Goal: Information Seeking & Learning: Learn about a topic

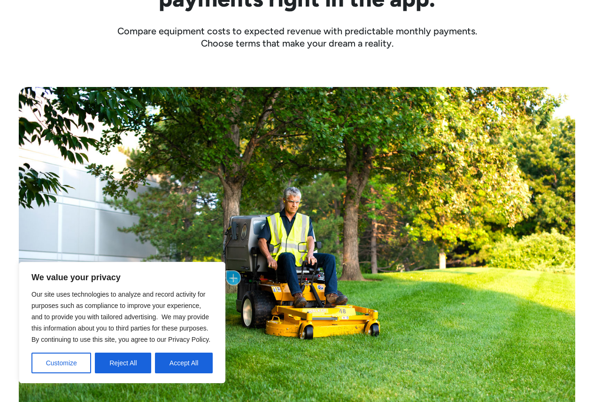
scroll to position [376, 0]
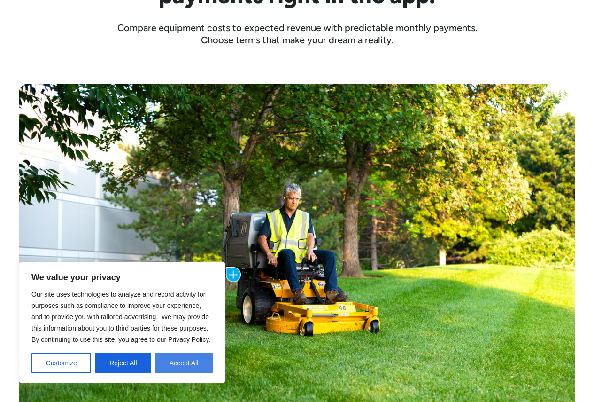
click at [176, 360] on button "Accept All" at bounding box center [184, 362] width 58 height 21
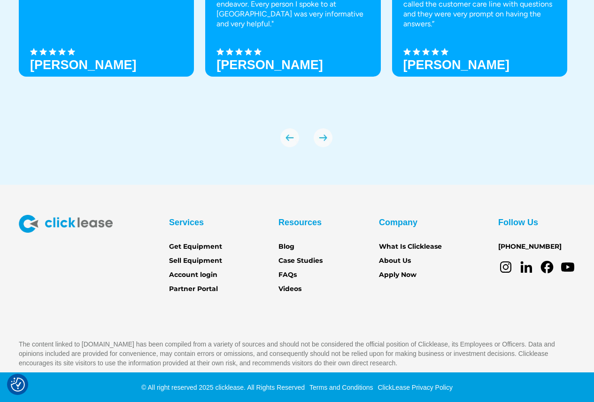
scroll to position [3232, 0]
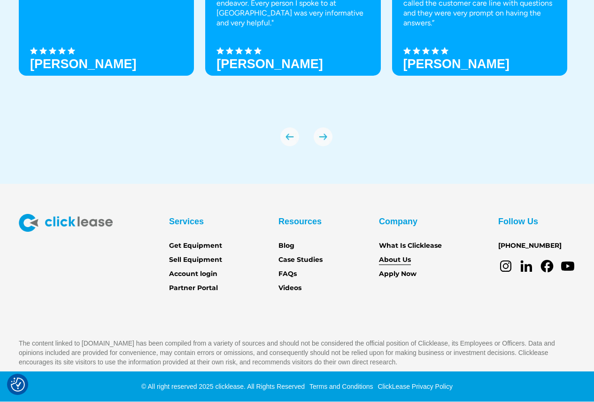
click at [400, 260] on link "About Us" at bounding box center [395, 260] width 32 height 10
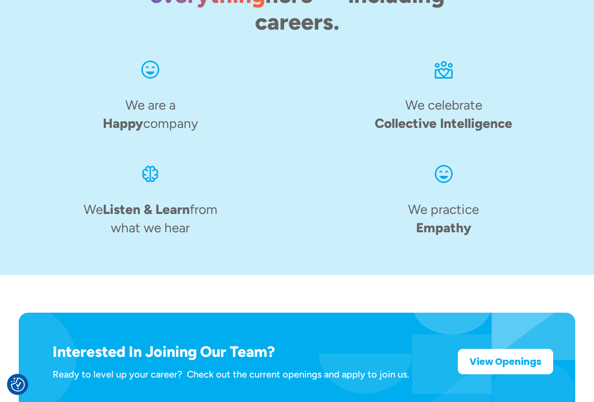
scroll to position [1242, 0]
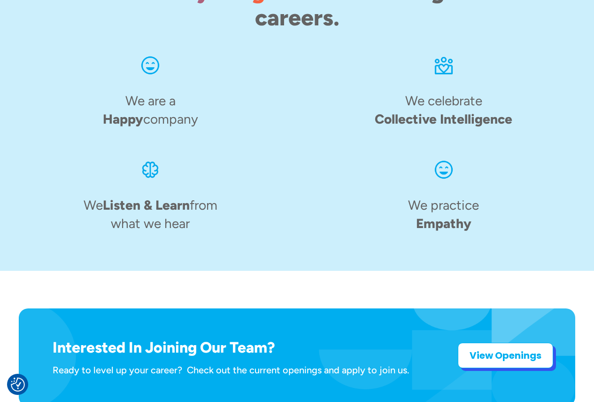
click at [479, 349] on strong "View Openings" at bounding box center [506, 355] width 72 height 13
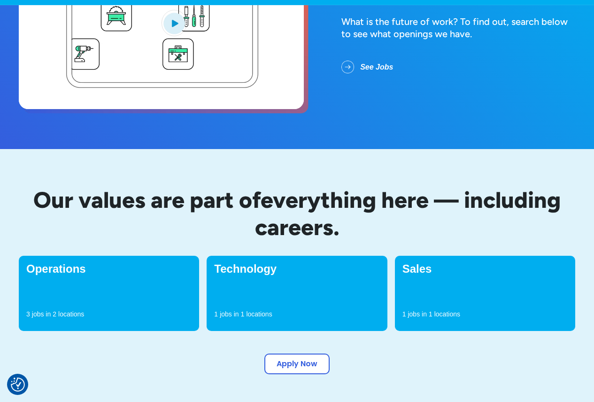
scroll to position [188, 0]
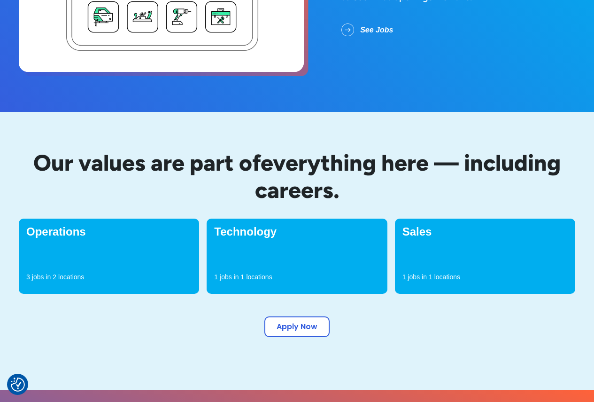
click at [443, 265] on div "Sales 1 jobs in 1 locations" at bounding box center [485, 256] width 180 height 75
click at [418, 232] on h4 "Sales" at bounding box center [485, 231] width 165 height 11
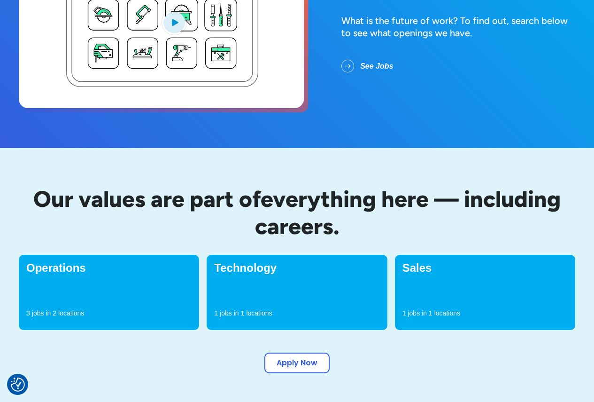
scroll to position [235, 0]
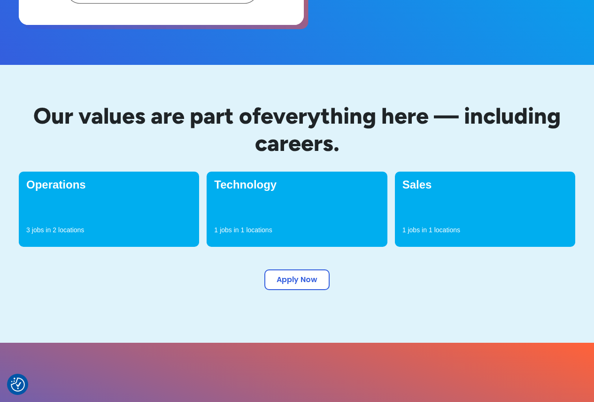
click at [426, 186] on h4 "Sales" at bounding box center [485, 184] width 165 height 11
drag, startPoint x: 423, startPoint y: 211, endPoint x: 423, endPoint y: 229, distance: 17.4
click at [423, 213] on div "Sales 1 jobs in 1 locations" at bounding box center [485, 209] width 180 height 75
click at [423, 231] on p "jobs in" at bounding box center [417, 229] width 19 height 9
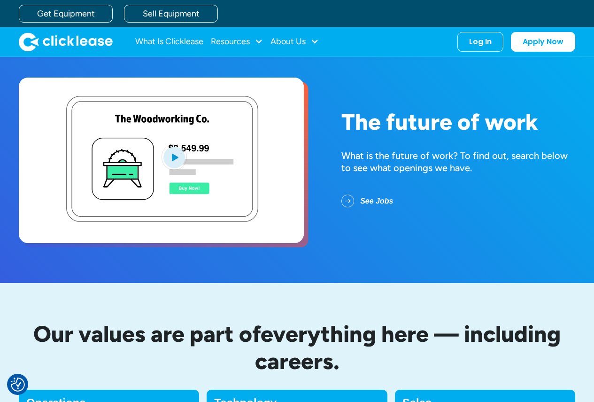
scroll to position [0, 0]
